Goal: Check status: Check status

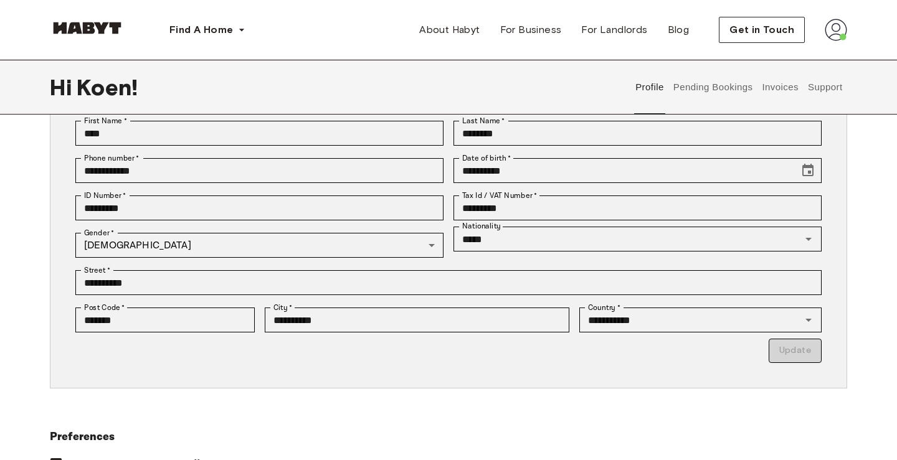
scroll to position [118, 0]
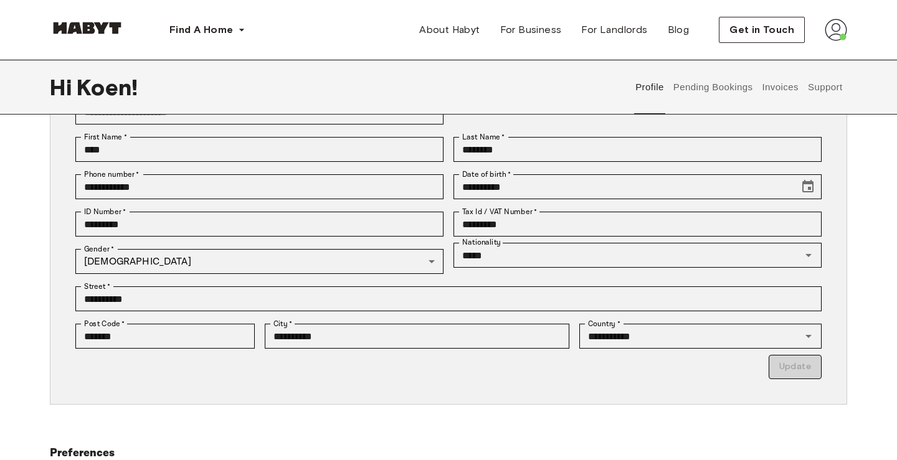
click at [773, 90] on button "Invoices" at bounding box center [780, 87] width 39 height 55
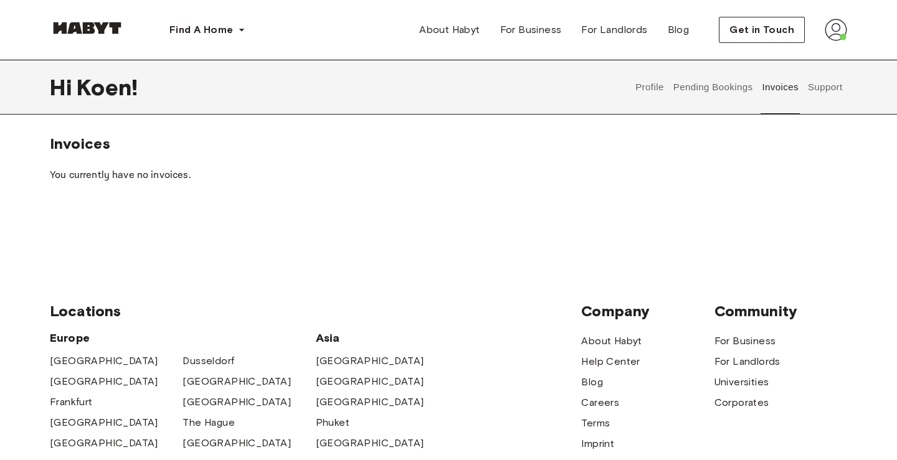
click at [704, 94] on button "Pending Bookings" at bounding box center [713, 87] width 83 height 55
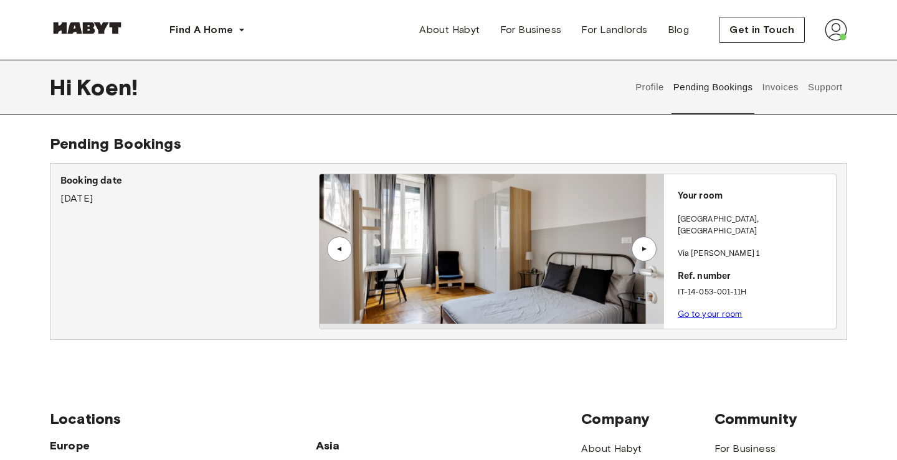
click at [258, 194] on div "Booking date August 11th, 2025" at bounding box center [189, 190] width 259 height 32
click at [723, 310] on link "Go to your room" at bounding box center [710, 314] width 65 height 9
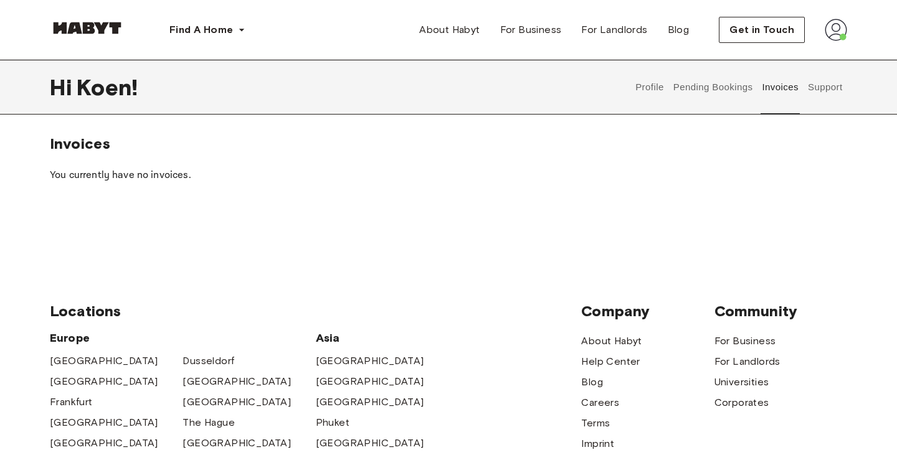
click at [656, 87] on button "Profile" at bounding box center [650, 87] width 32 height 55
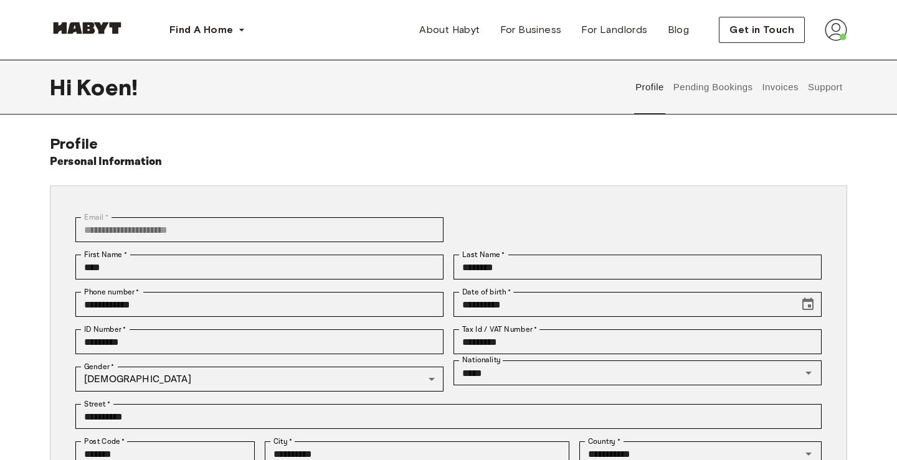
click at [708, 88] on button "Pending Bookings" at bounding box center [713, 87] width 83 height 55
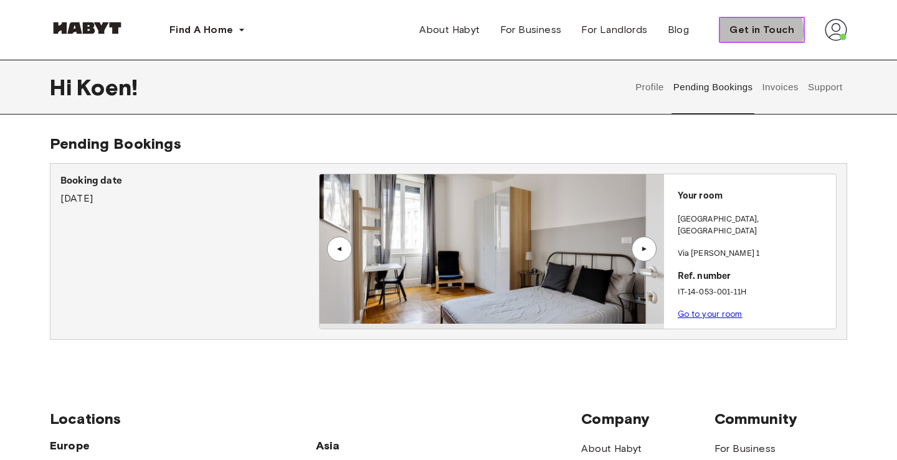
click at [747, 31] on span "Get in Touch" at bounding box center [762, 29] width 65 height 15
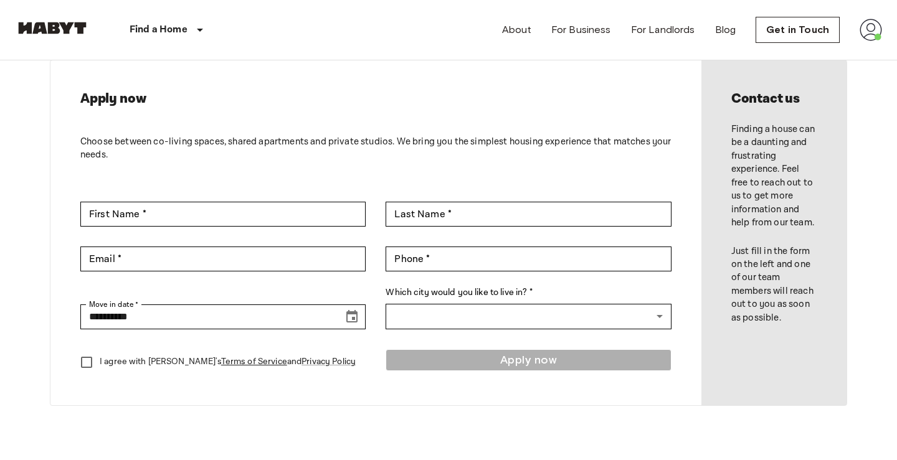
scroll to position [51, 0]
